Goal: Task Accomplishment & Management: Manage account settings

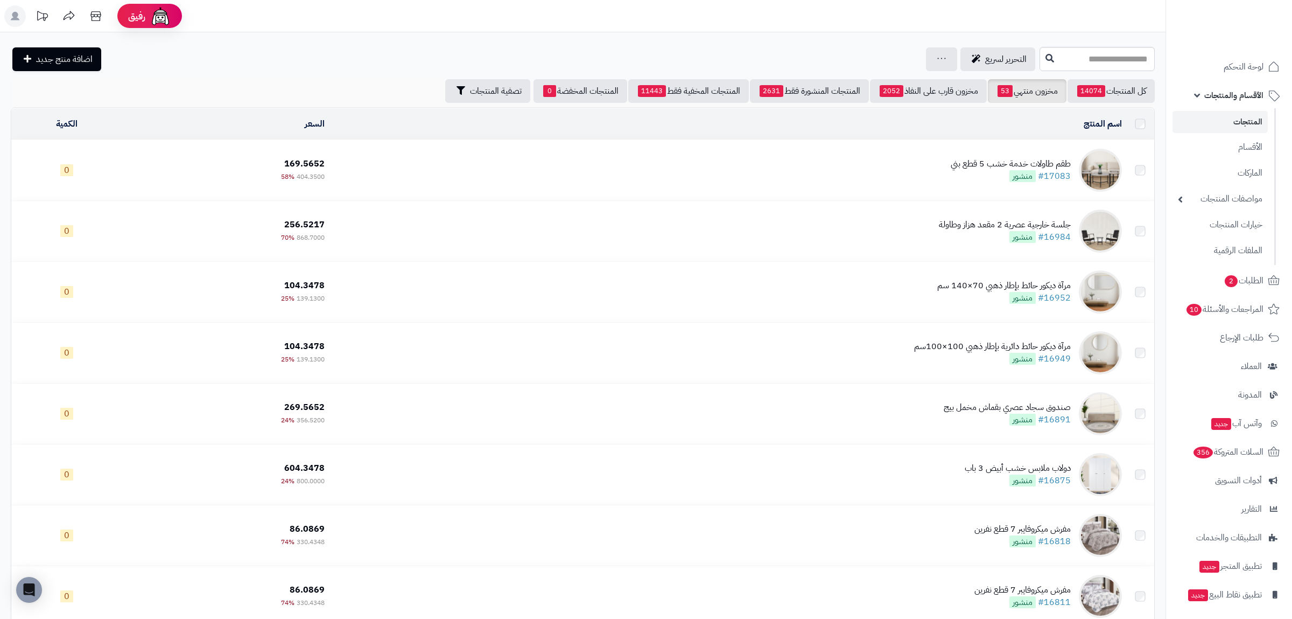
scroll to position [251, 0]
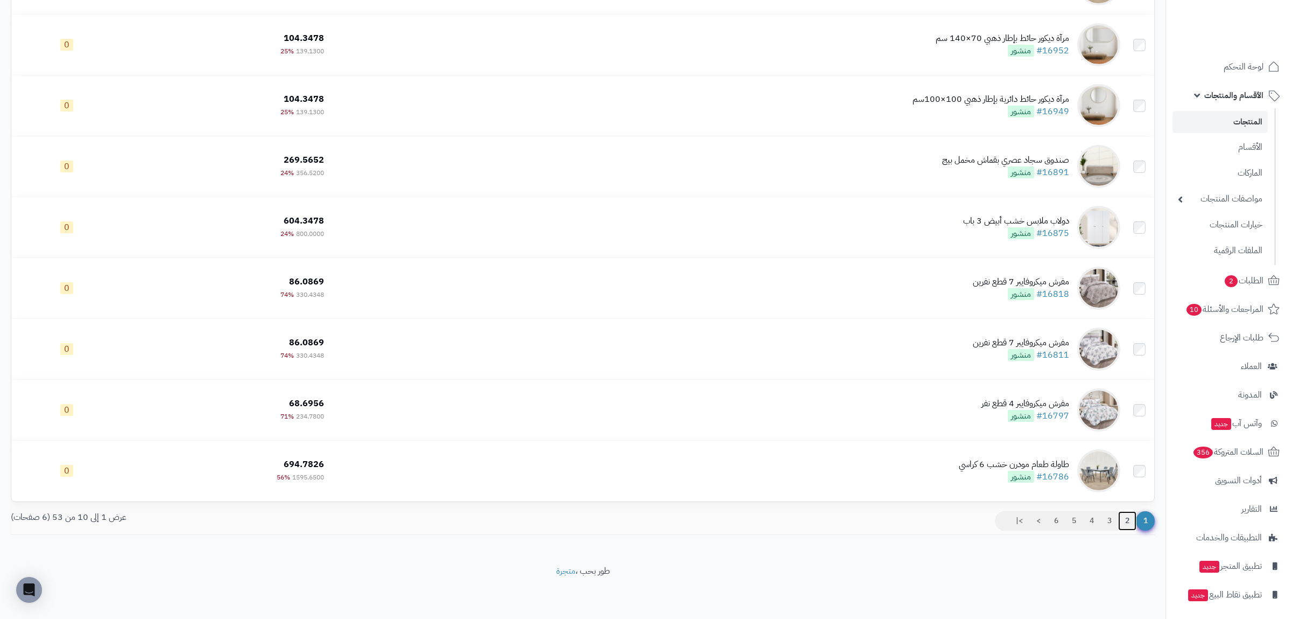
click at [1123, 525] on link "2" at bounding box center [1127, 520] width 18 height 19
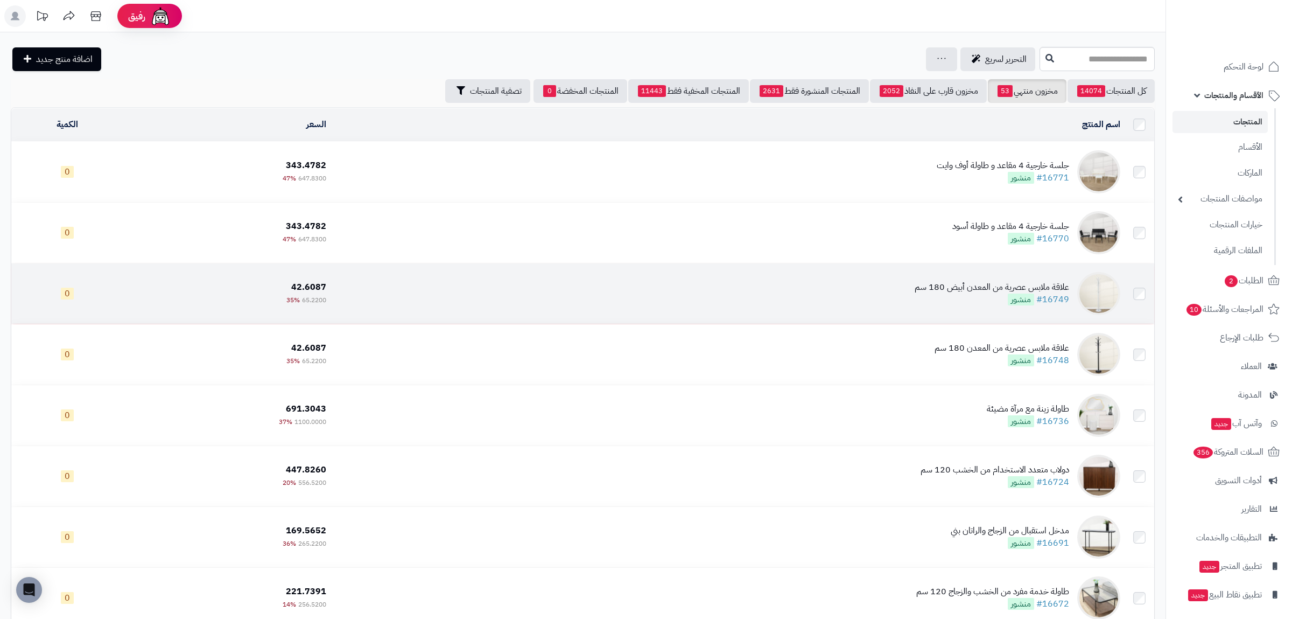
scroll to position [251, 0]
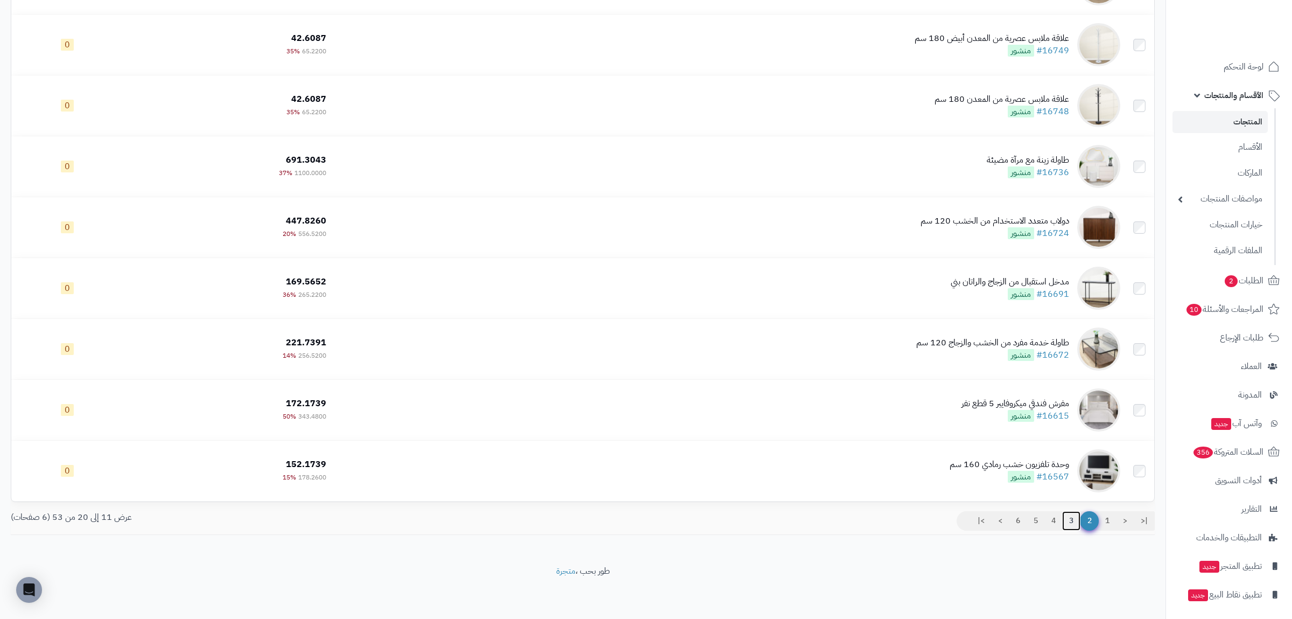
click at [1066, 523] on link "3" at bounding box center [1071, 520] width 18 height 19
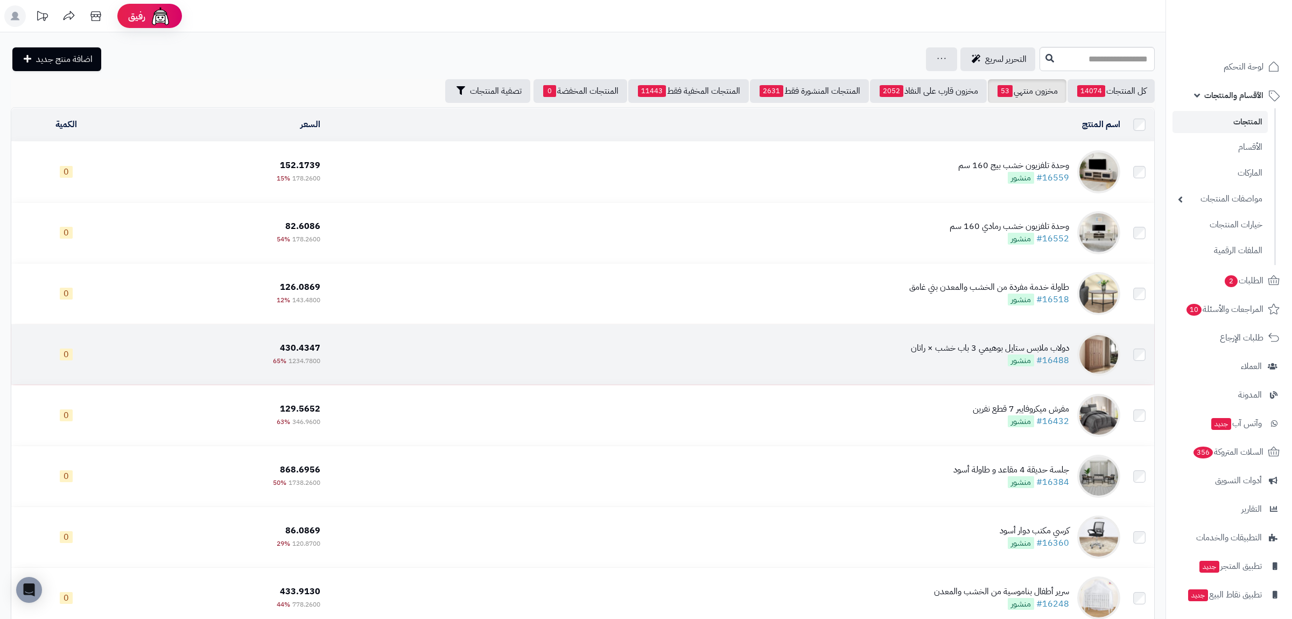
scroll to position [251, 0]
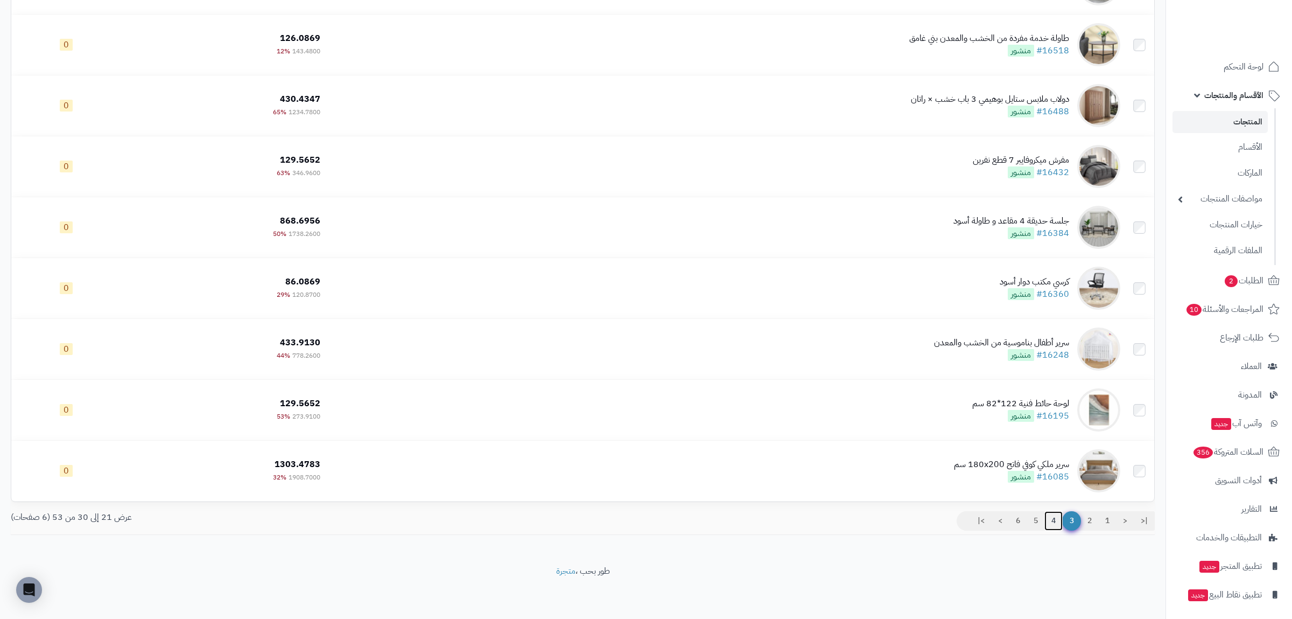
click at [1045, 521] on link "4" at bounding box center [1054, 520] width 18 height 19
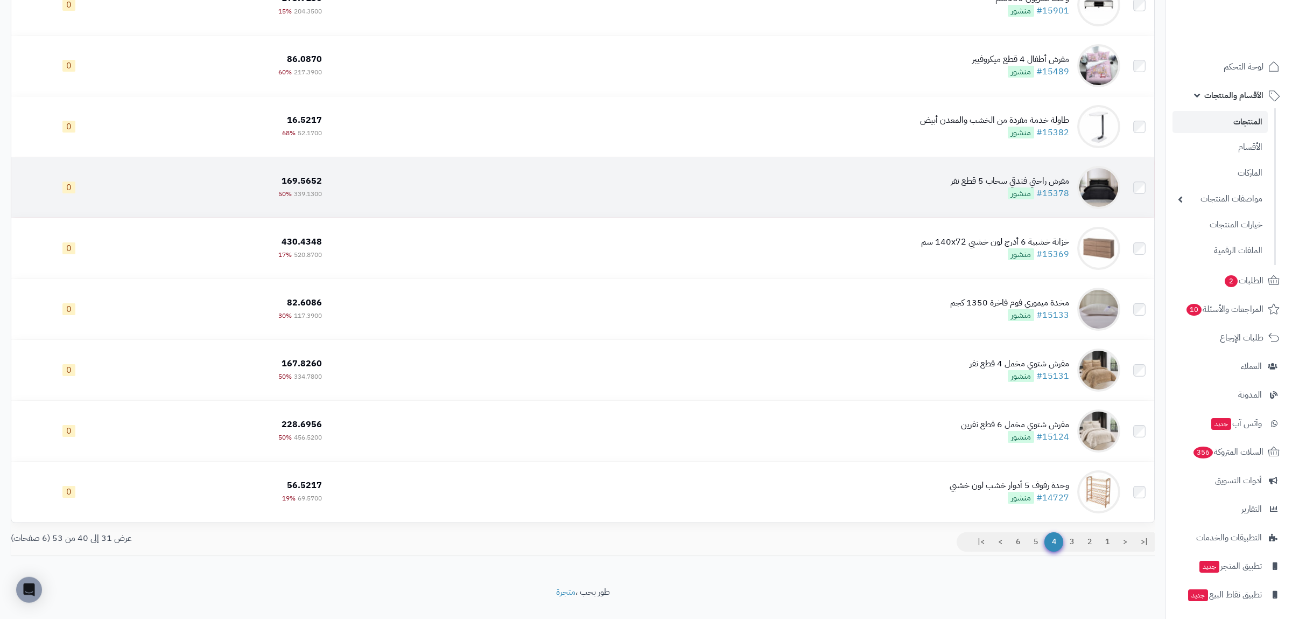
scroll to position [251, 0]
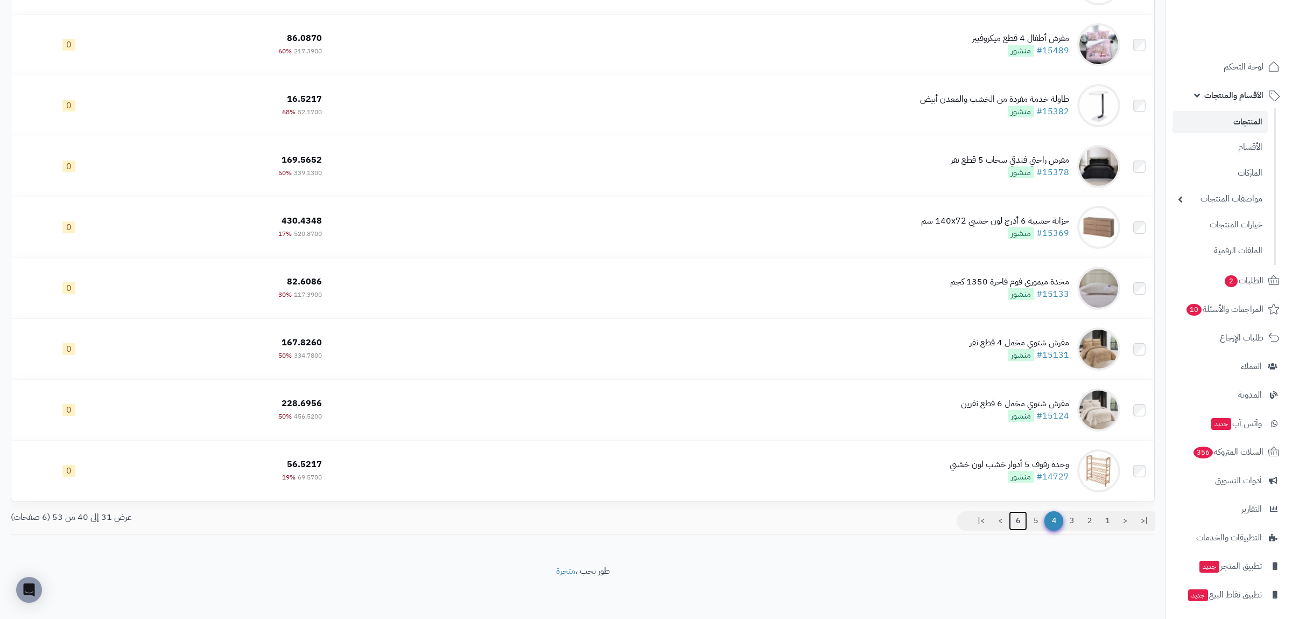
click at [1013, 527] on link "6" at bounding box center [1018, 520] width 18 height 19
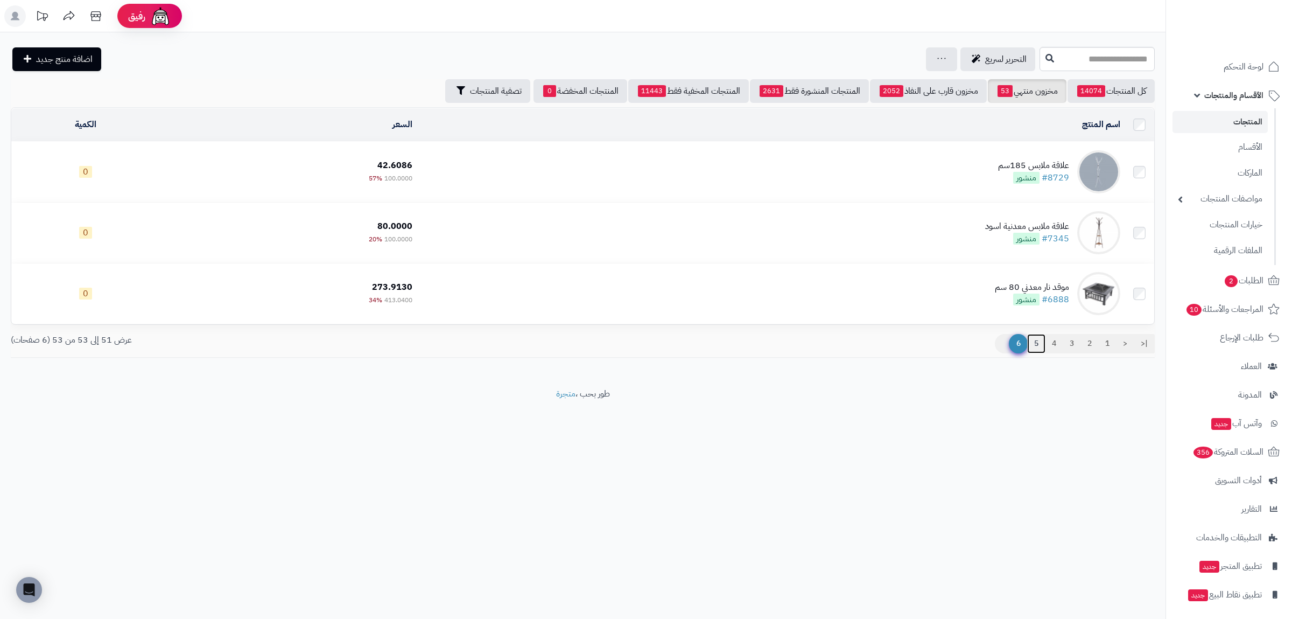
click at [1039, 345] on link "5" at bounding box center [1036, 343] width 18 height 19
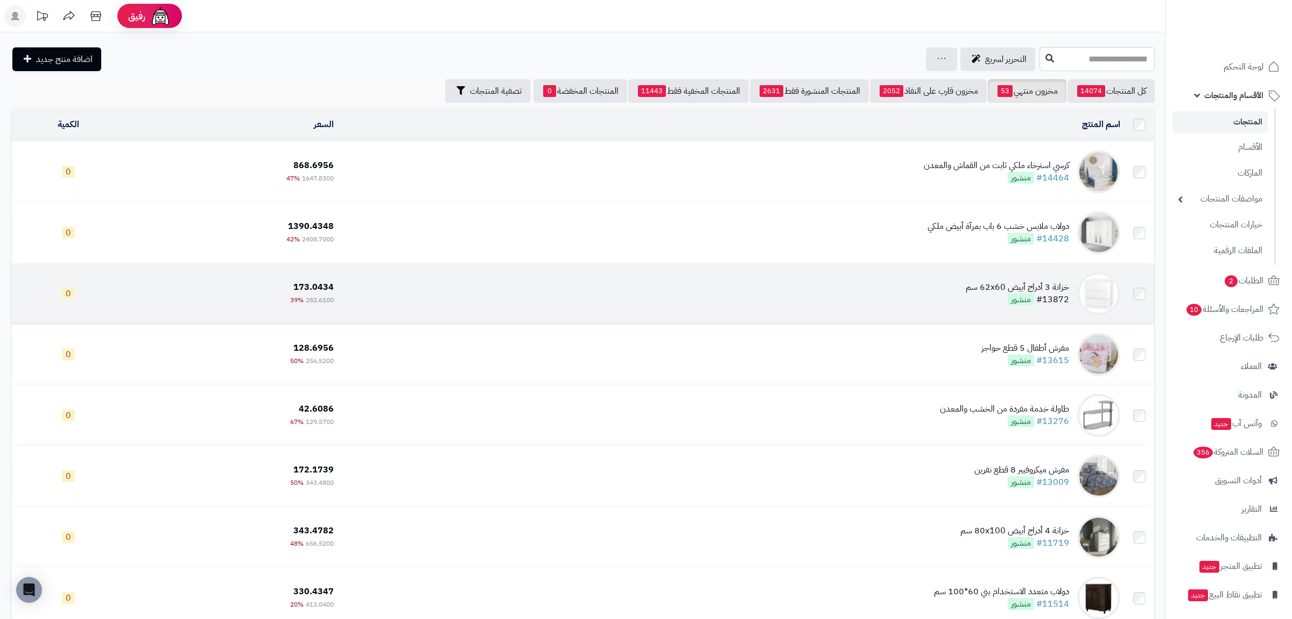
scroll to position [251, 0]
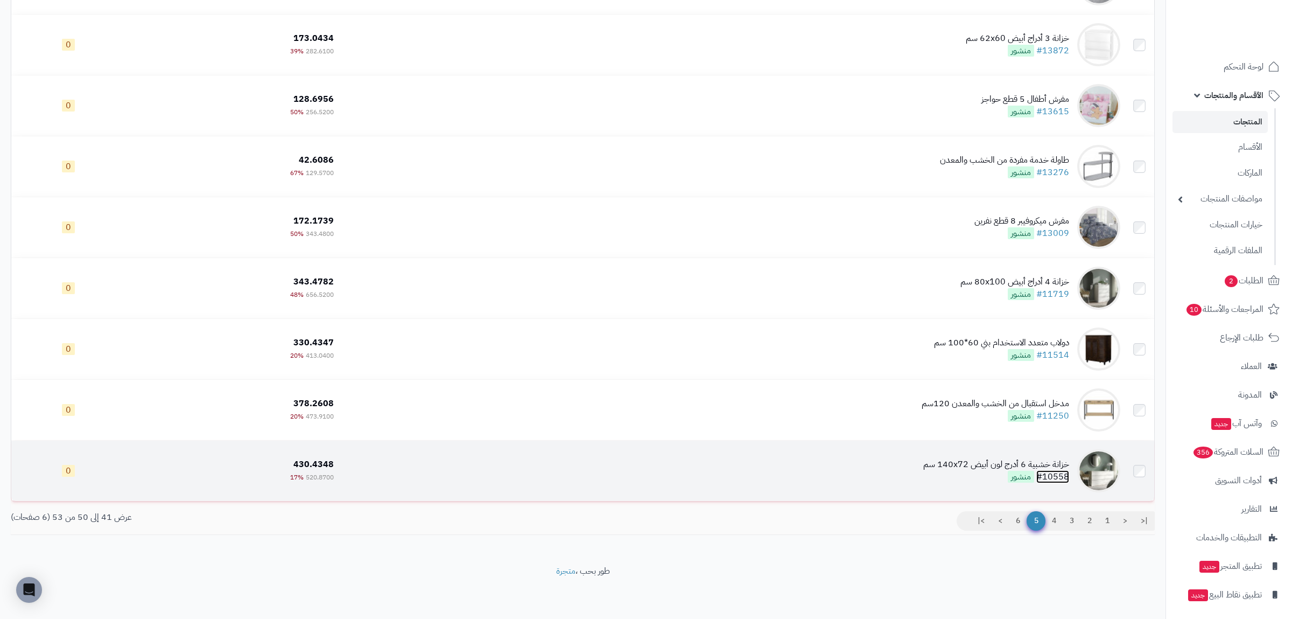
click at [1048, 473] on link "#10558" at bounding box center [1053, 476] width 33 height 13
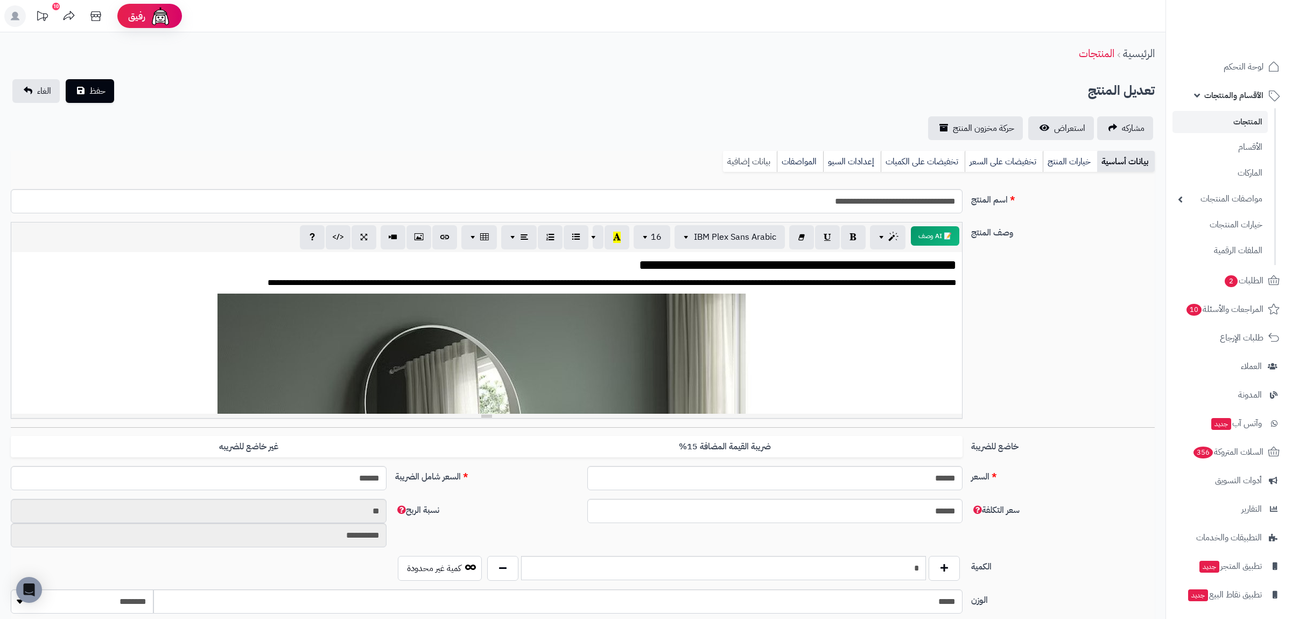
click at [740, 161] on link "بيانات إضافية" at bounding box center [750, 162] width 54 height 22
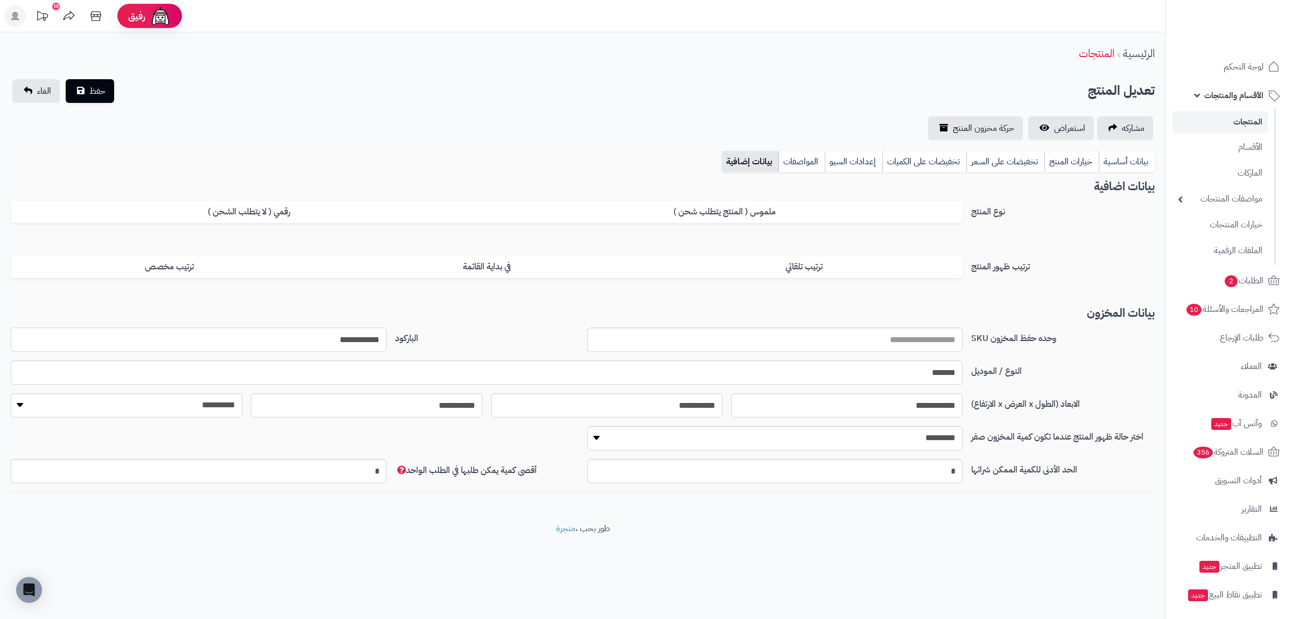
click at [349, 348] on input "**********" at bounding box center [199, 339] width 376 height 24
click at [1117, 158] on link "بيانات أساسية" at bounding box center [1127, 162] width 56 height 22
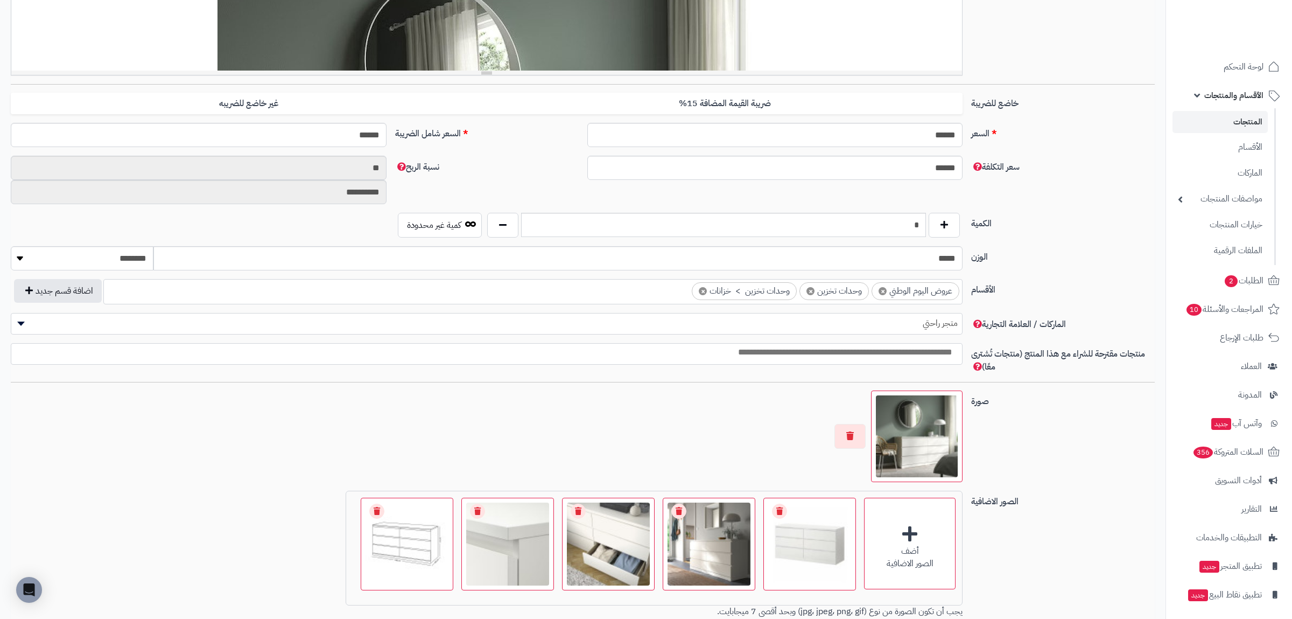
scroll to position [494, 0]
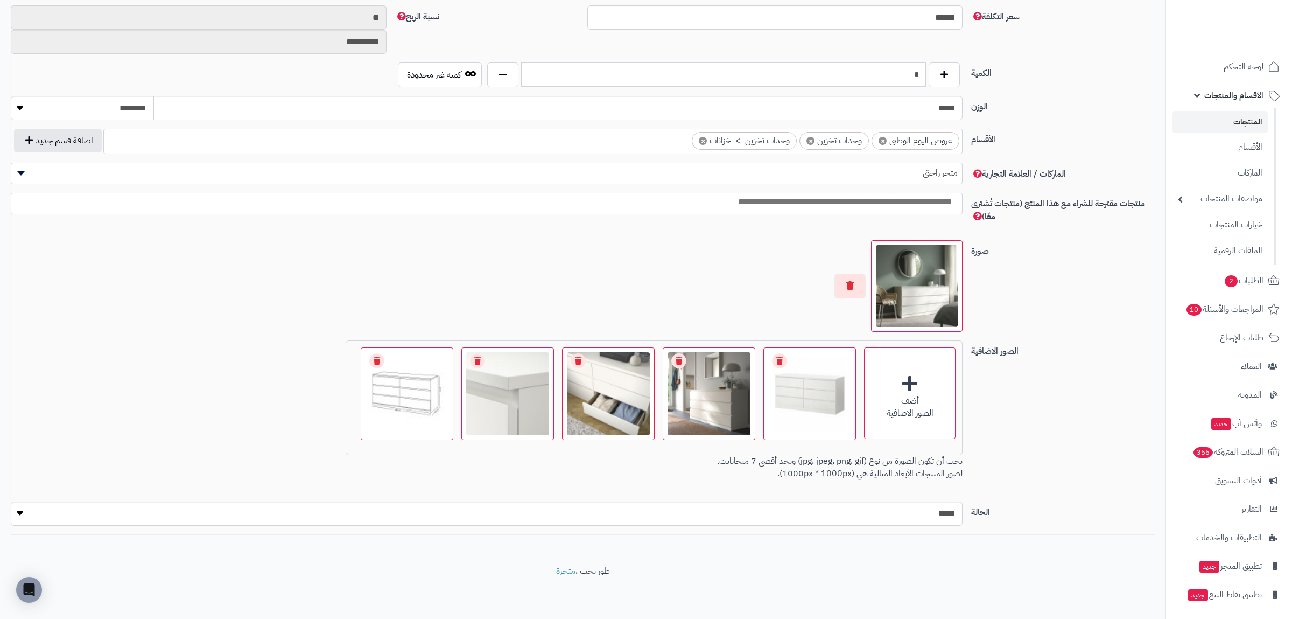
drag, startPoint x: 881, startPoint y: 69, endPoint x: 932, endPoint y: 71, distance: 50.6
click at [926, 71] on input "*" at bounding box center [723, 74] width 405 height 24
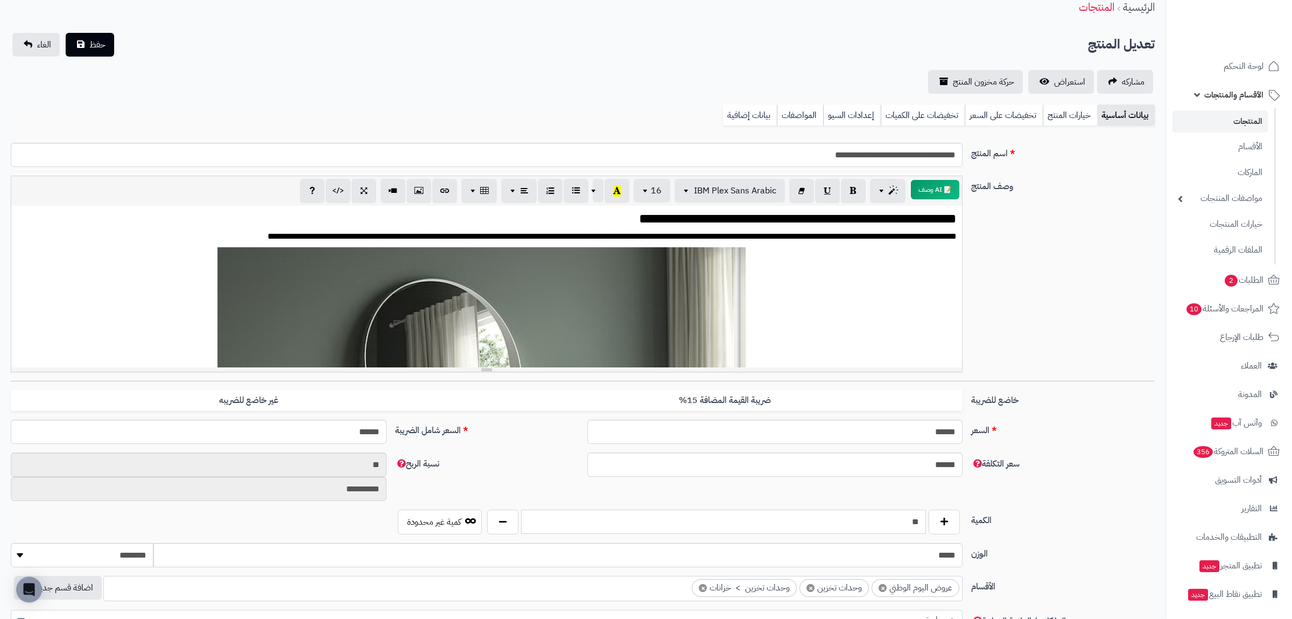
scroll to position [0, 0]
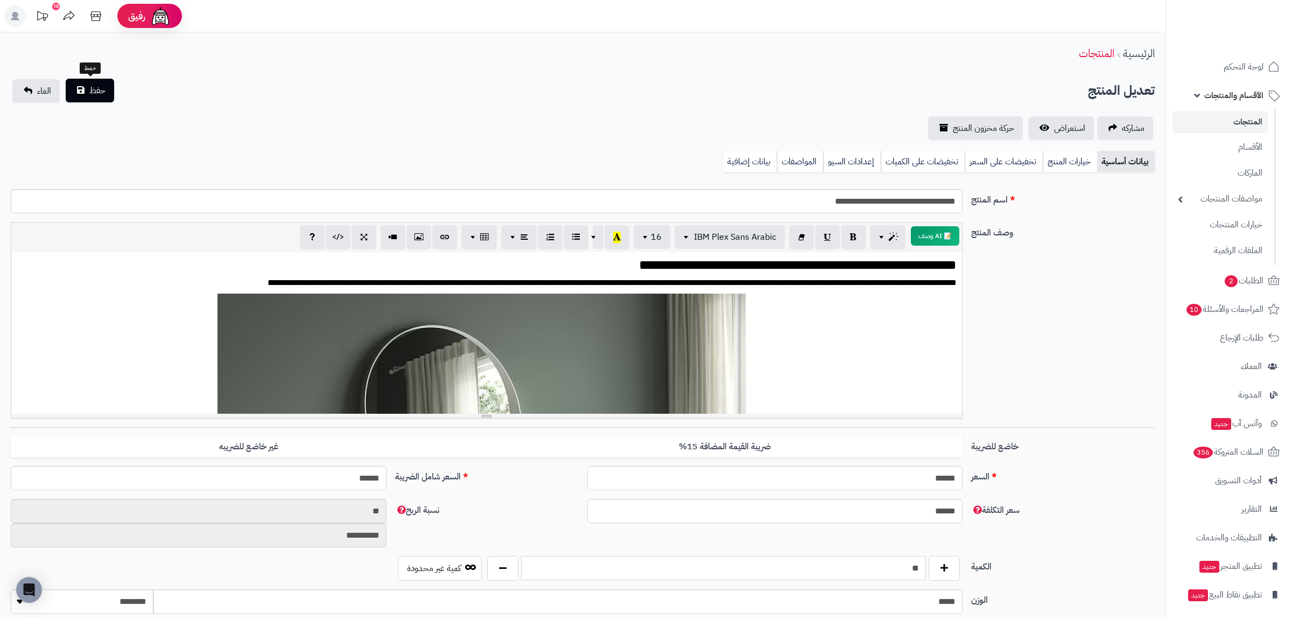
type input "**"
click at [85, 84] on button "حفظ" at bounding box center [90, 91] width 48 height 24
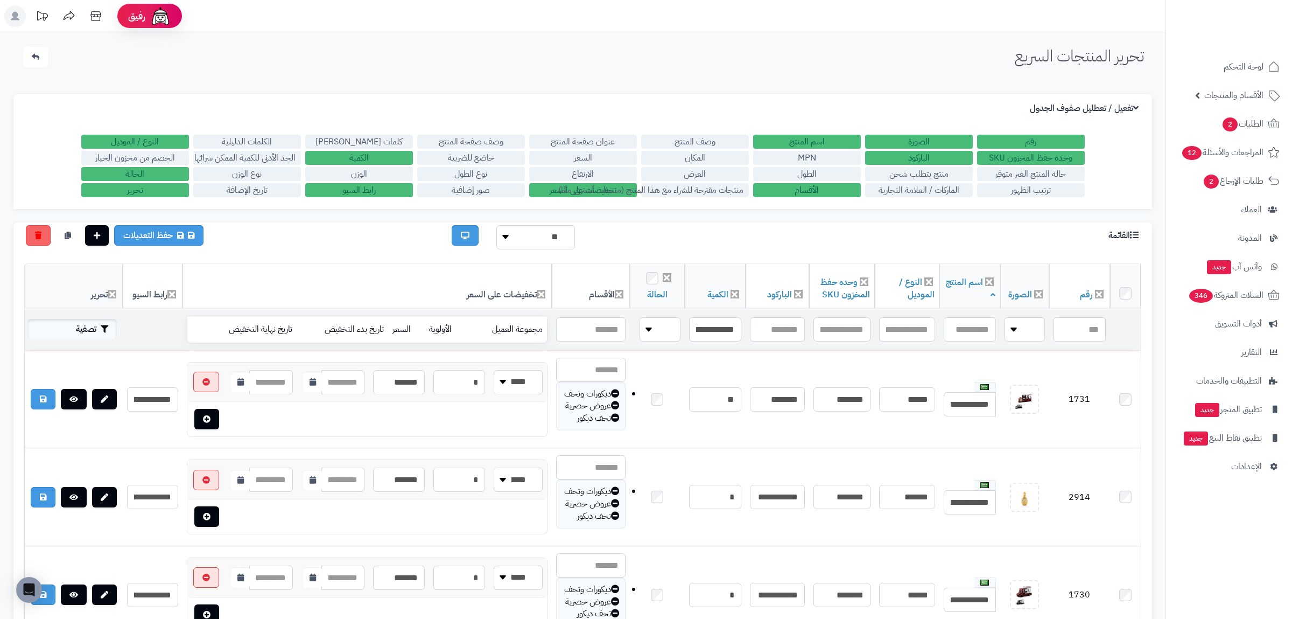
type input "**********"
click at [100, 328] on button "تصفية" at bounding box center [71, 329] width 89 height 20
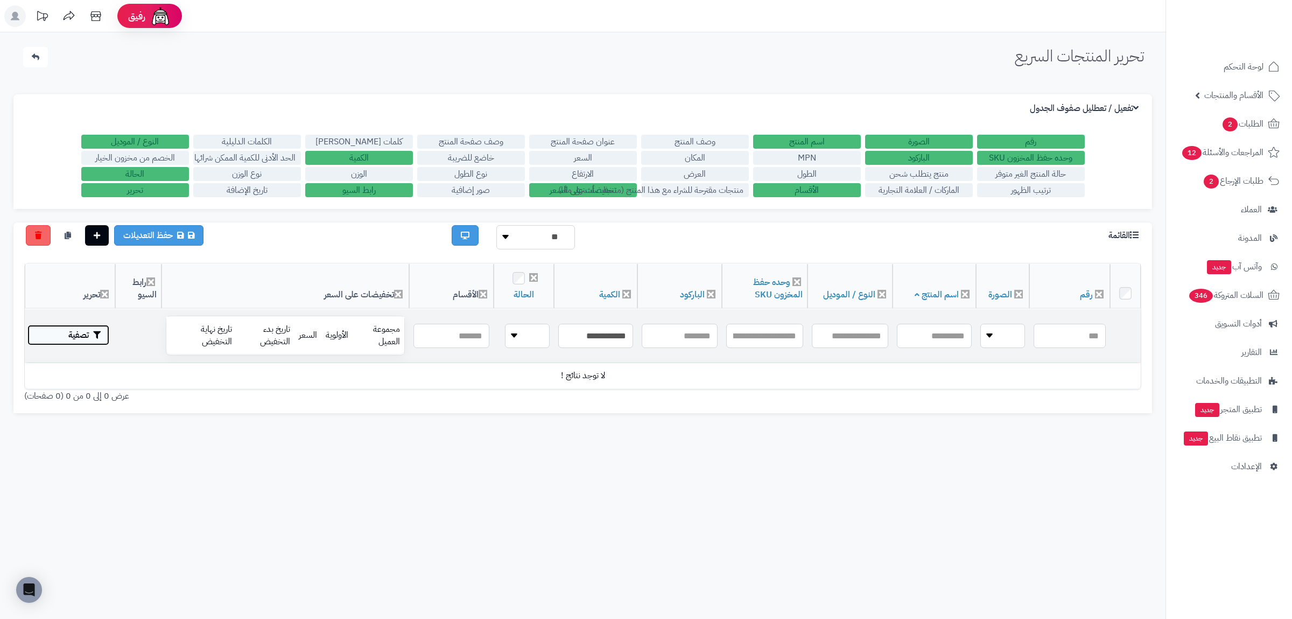
click at [109, 334] on button "تصفية" at bounding box center [68, 335] width 82 height 20
click at [561, 337] on input "**********" at bounding box center [595, 336] width 75 height 24
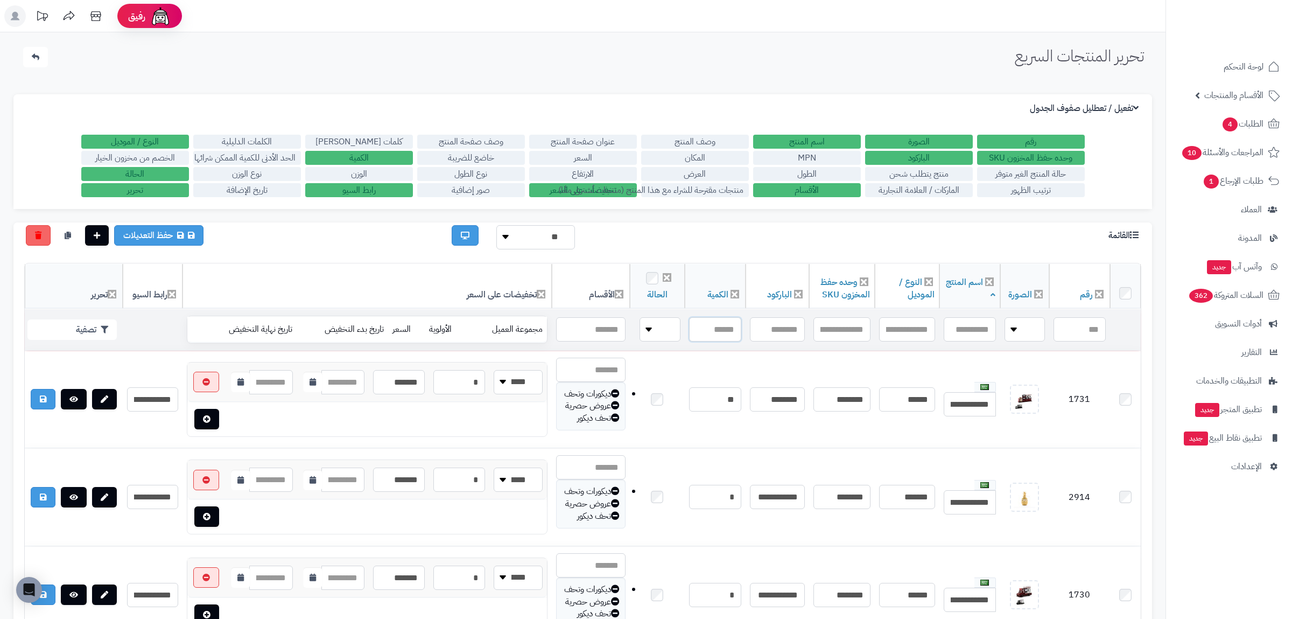
click at [702, 333] on input "text" at bounding box center [715, 329] width 52 height 24
drag, startPoint x: 796, startPoint y: 333, endPoint x: 772, endPoint y: 341, distance: 25.4
click at [786, 337] on input "text" at bounding box center [777, 329] width 55 height 24
paste input "**********"
type input "**********"
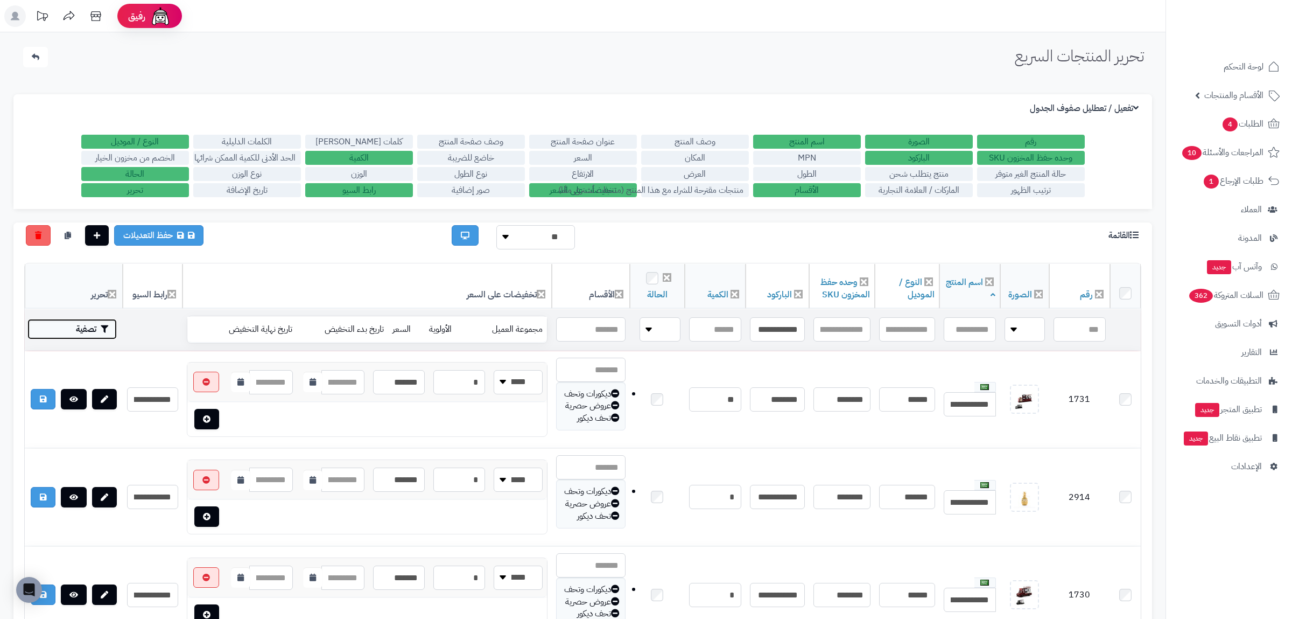
click at [105, 328] on icon "button" at bounding box center [105, 329] width 8 height 8
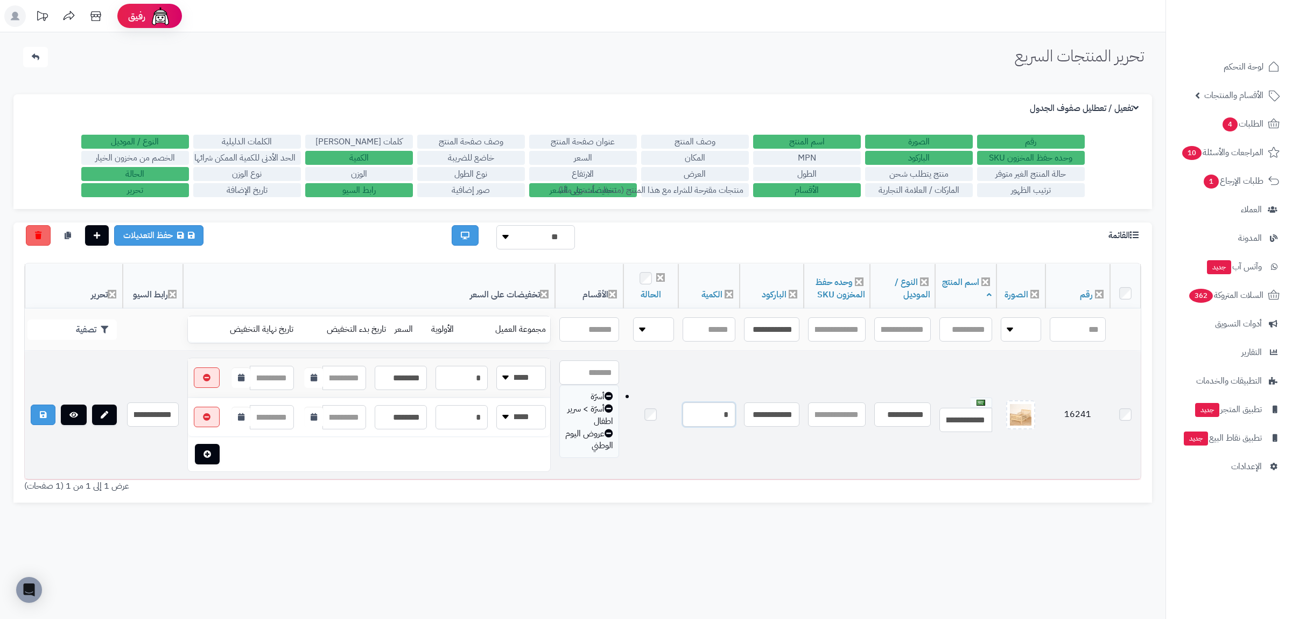
drag, startPoint x: 705, startPoint y: 422, endPoint x: 768, endPoint y: 422, distance: 62.5
click at [736, 422] on input "*" at bounding box center [709, 414] width 53 height 24
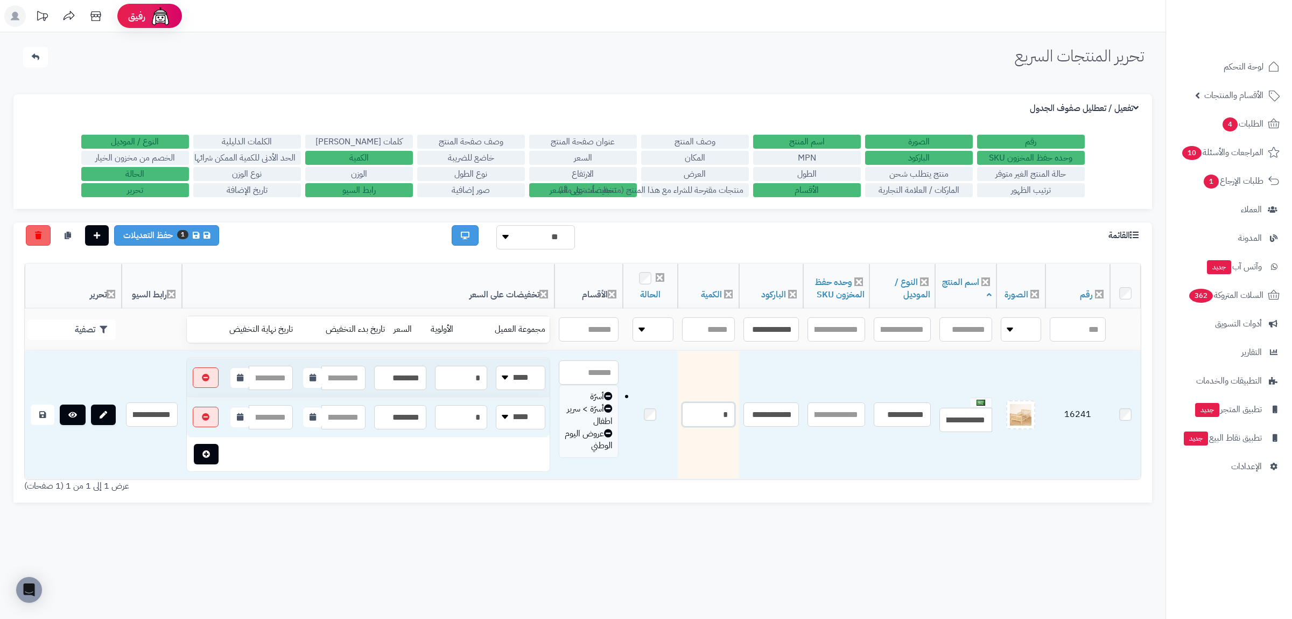
type input "*"
drag, startPoint x: 676, startPoint y: 568, endPoint x: 674, endPoint y: 558, distance: 10.1
click at [675, 566] on div "تحرير المنتجات السريع الرئيسية الاضافات تحرير المنتجات السريع الإعدادات نسخ الم…" at bounding box center [583, 341] width 1166 height 619
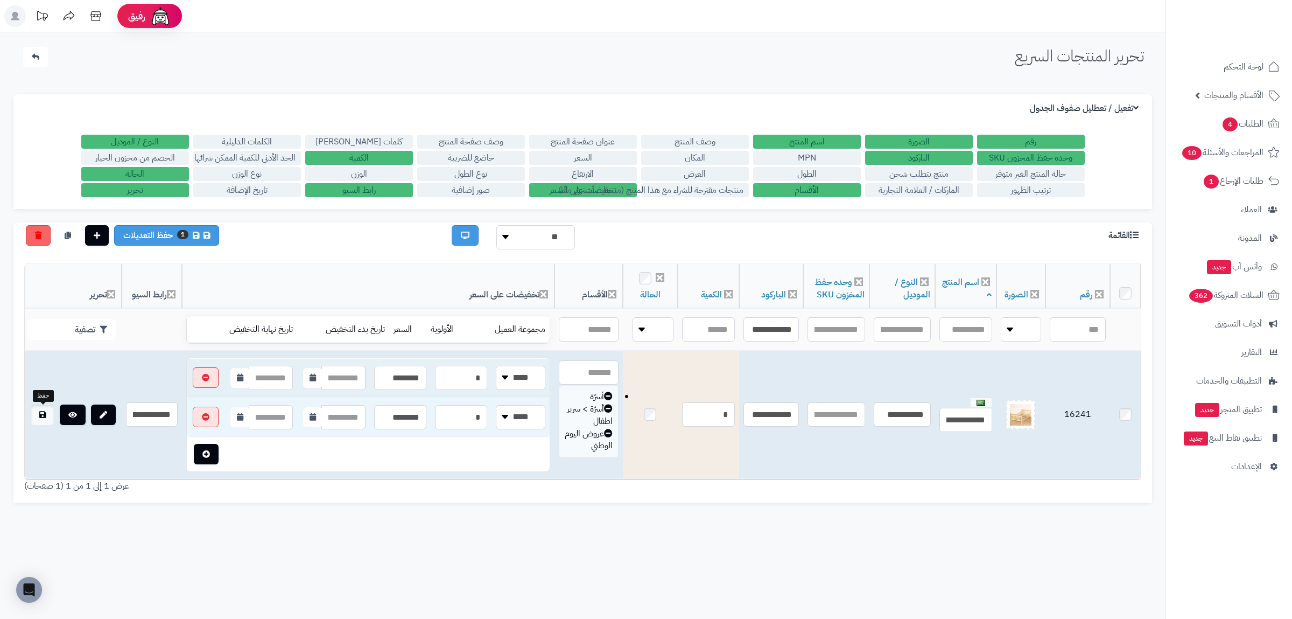
click at [44, 416] on icon at bounding box center [42, 415] width 6 height 8
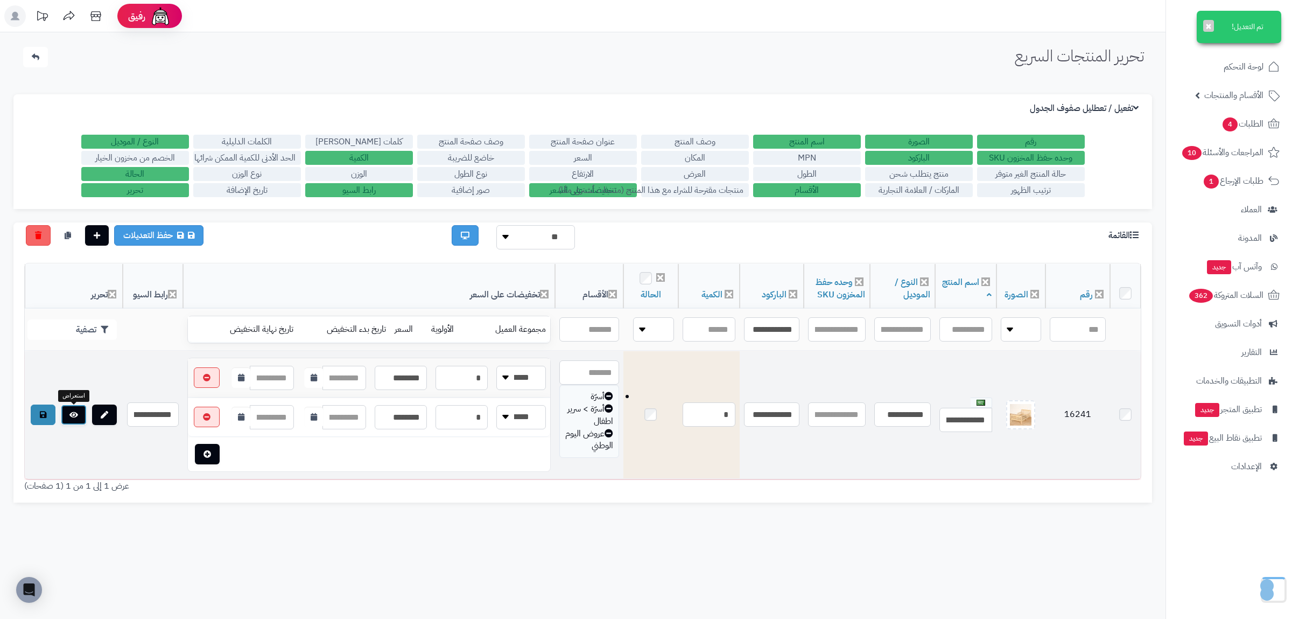
click at [70, 416] on icon at bounding box center [73, 415] width 9 height 8
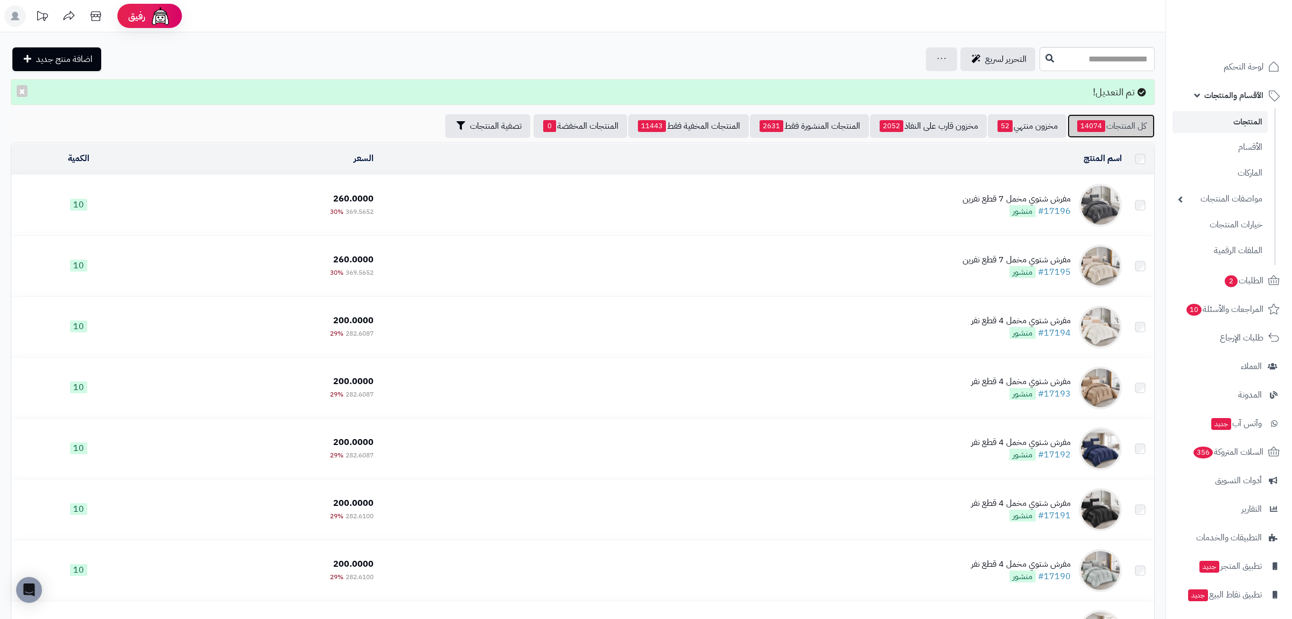
click at [1110, 127] on link "كل المنتجات 14074" at bounding box center [1111, 126] width 87 height 24
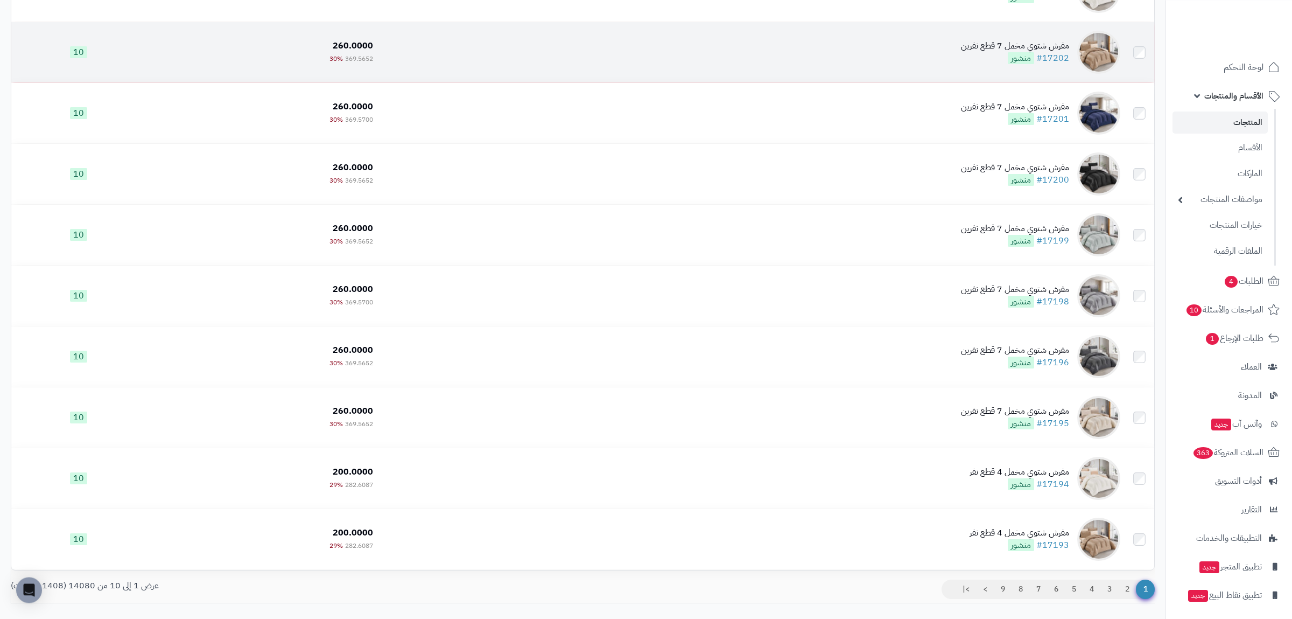
scroll to position [251, 0]
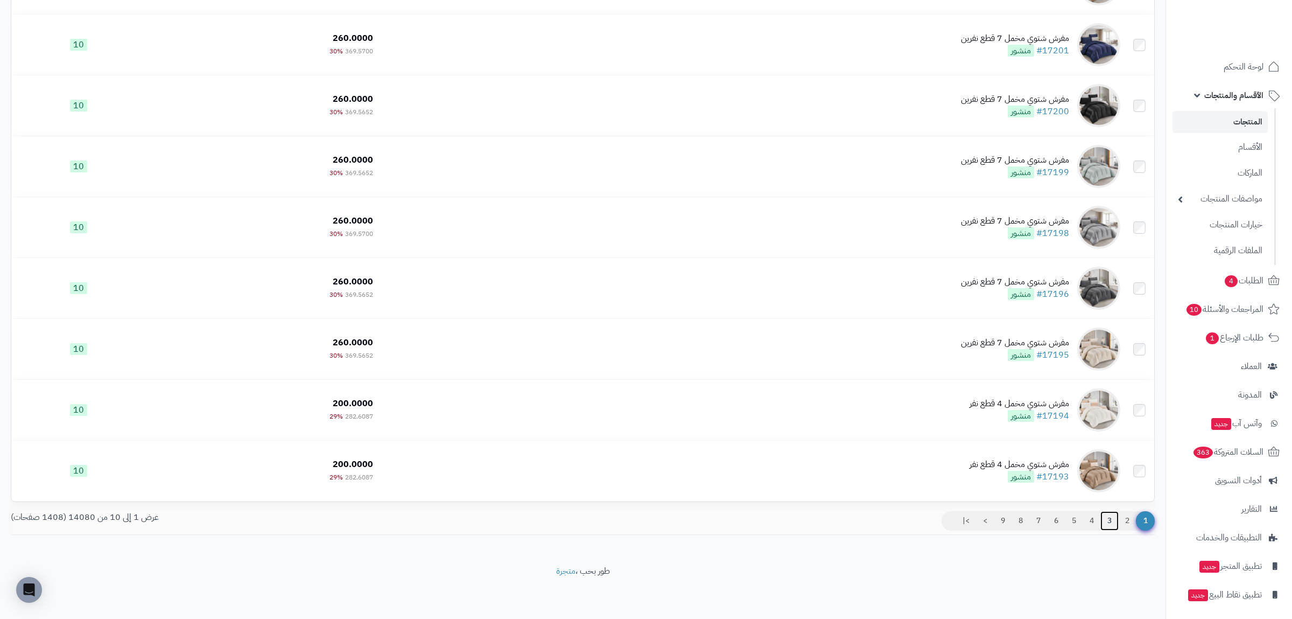
click at [1114, 523] on link "3" at bounding box center [1110, 520] width 18 height 19
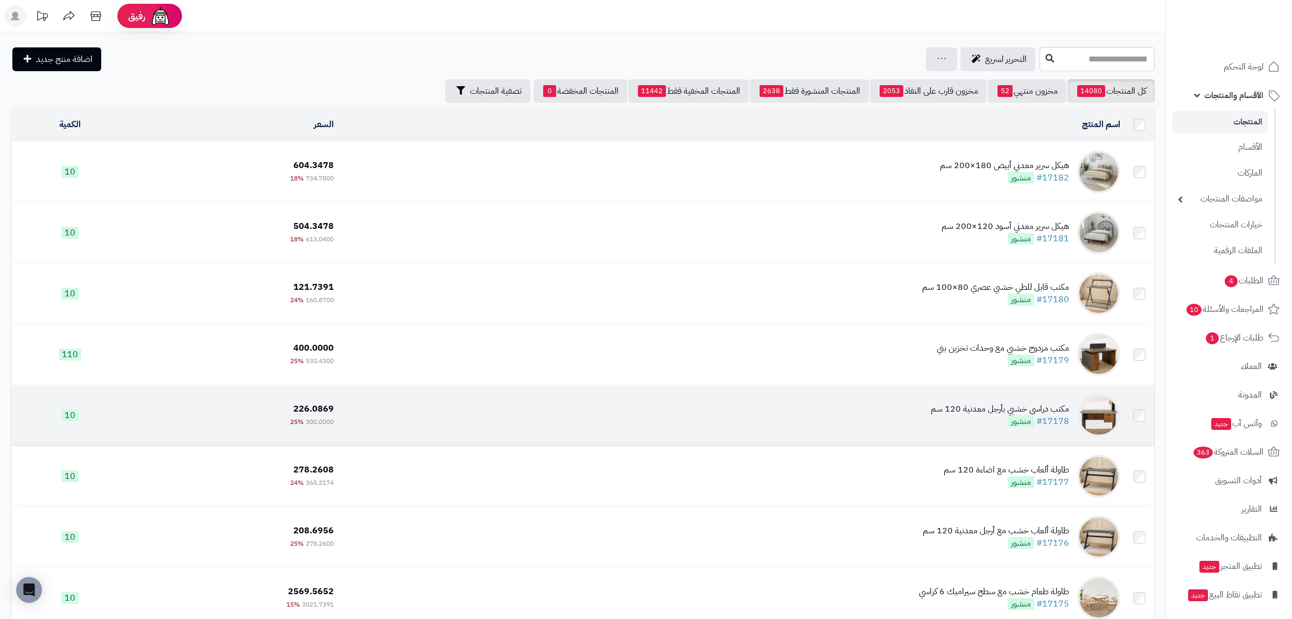
scroll to position [251, 0]
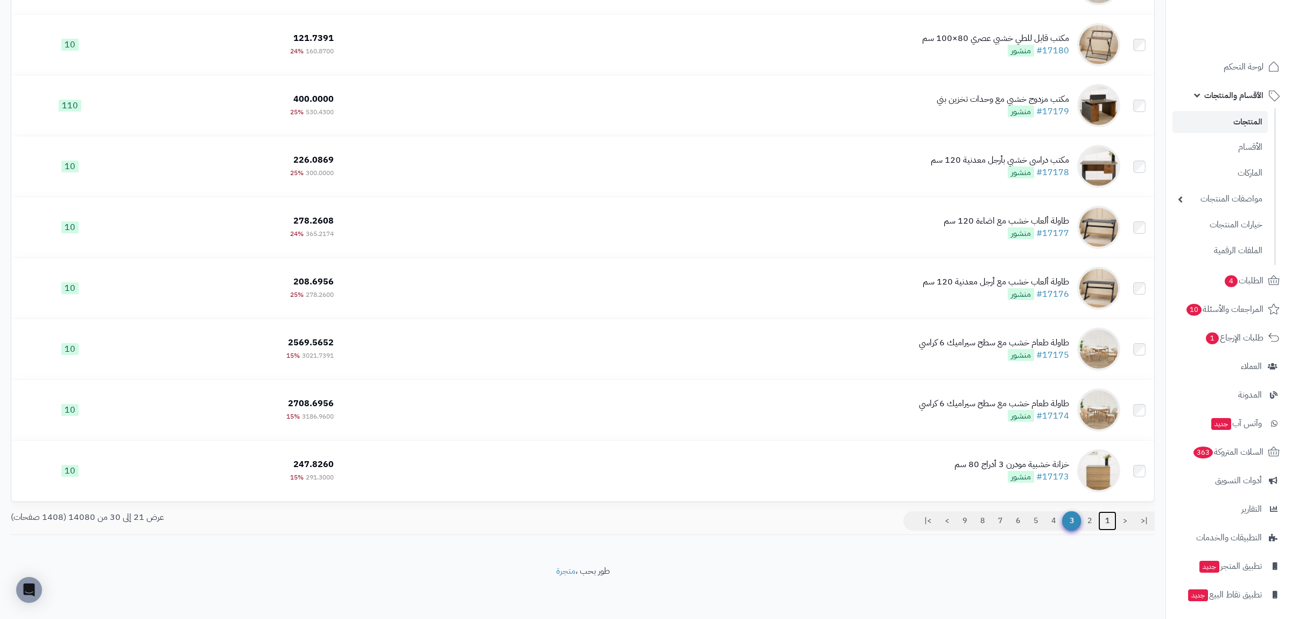
click at [1106, 523] on link "1" at bounding box center [1108, 520] width 18 height 19
